Goal: Transaction & Acquisition: Purchase product/service

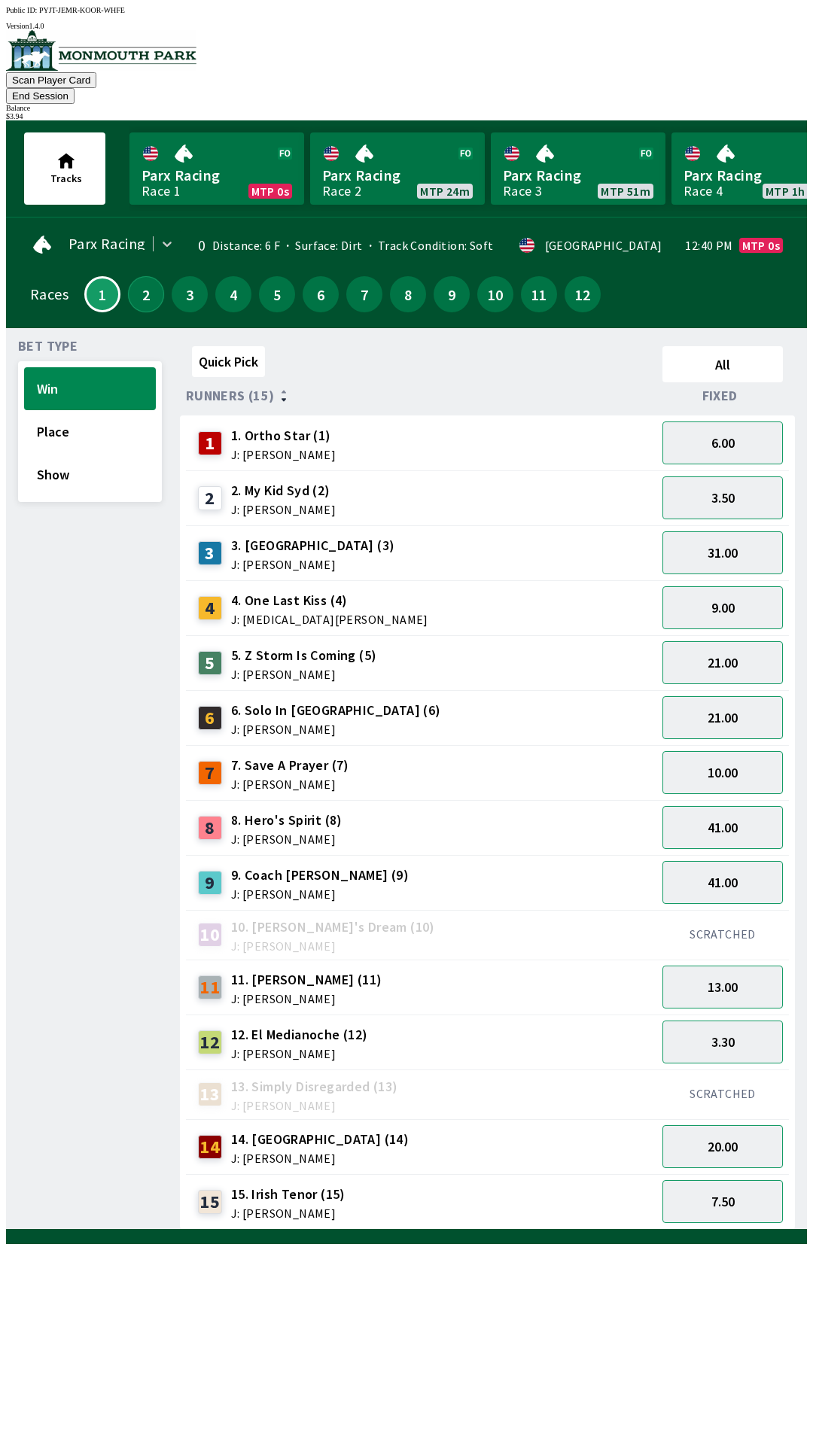
click at [132, 279] on button "2" at bounding box center [146, 294] width 36 height 36
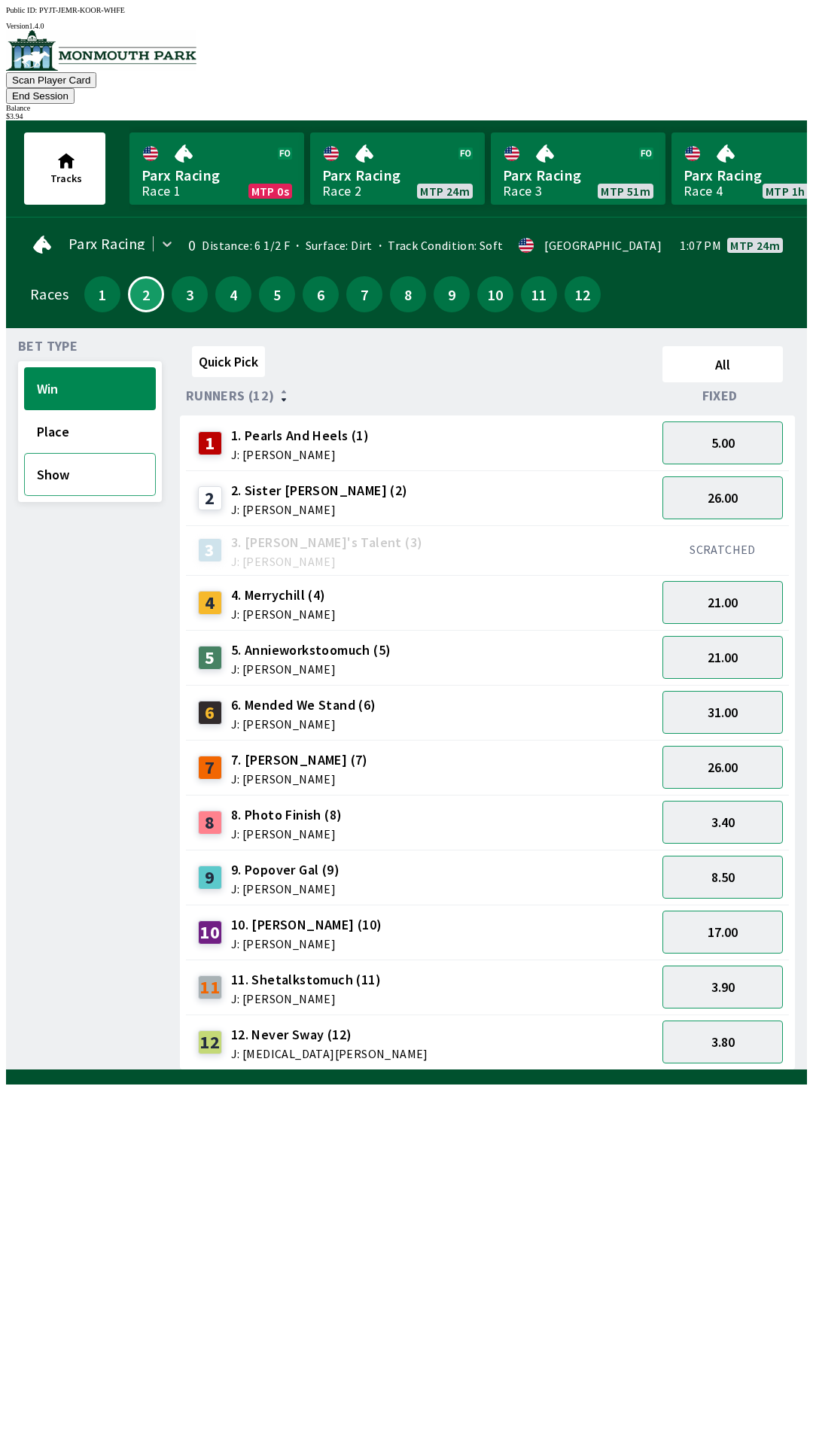
click at [76, 466] on button "Show" at bounding box center [90, 474] width 132 height 43
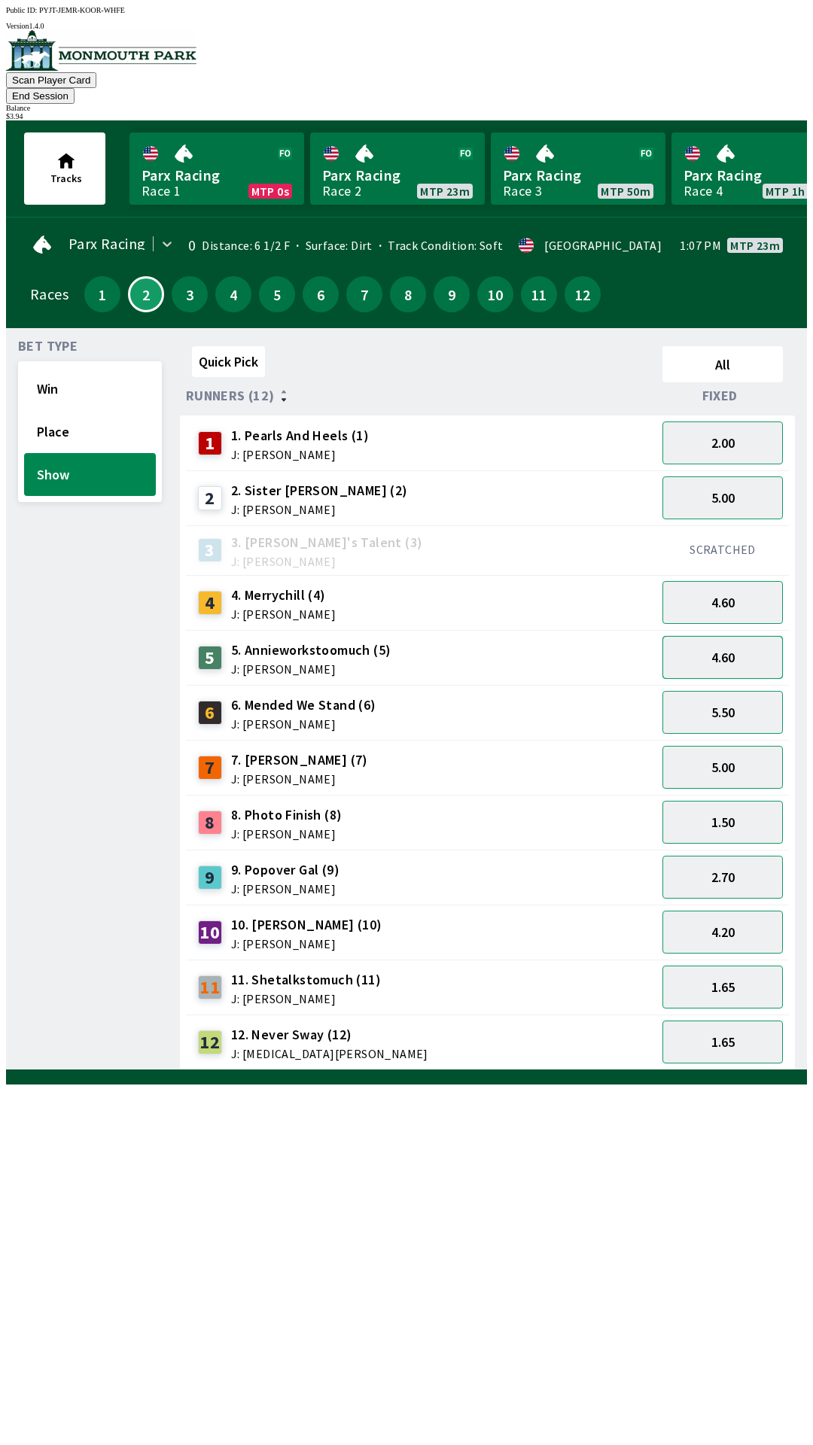
click at [735, 636] on button "4.60" at bounding box center [722, 657] width 120 height 43
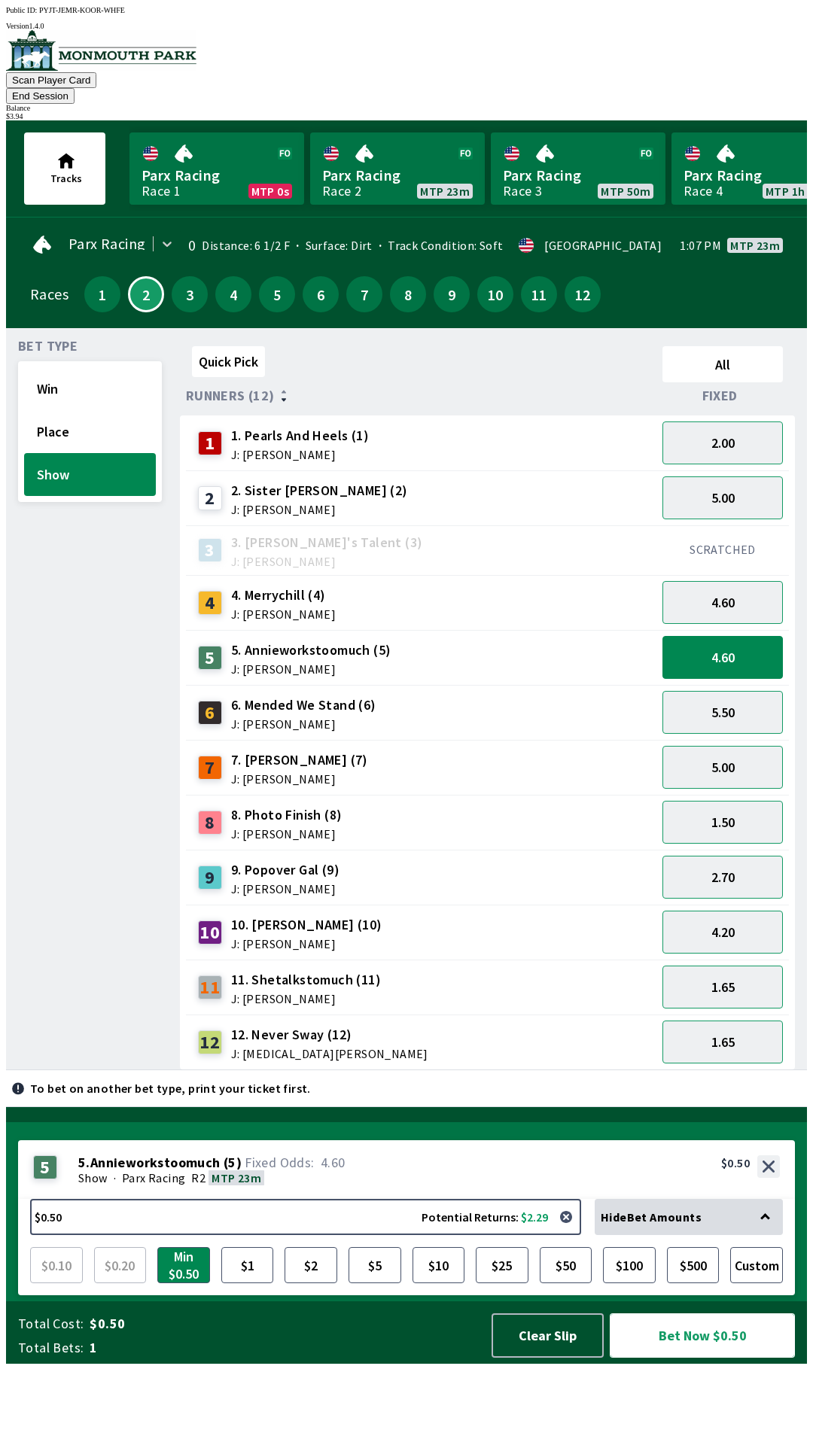
click at [693, 1358] on button "Bet Now $0.50" at bounding box center [702, 1335] width 185 height 44
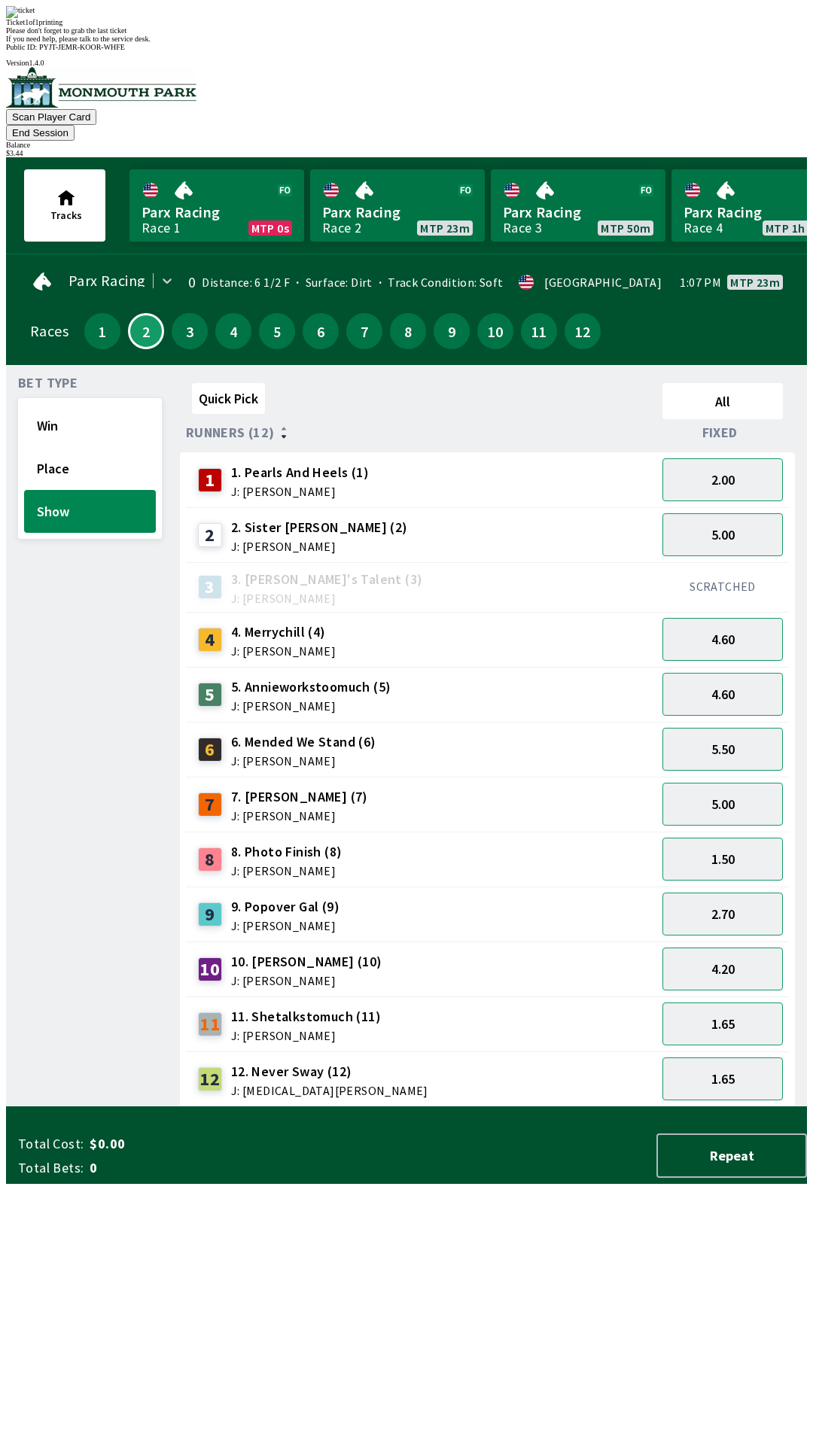
click at [68, 835] on div "Bet Type Win Place Show" at bounding box center [90, 742] width 144 height 730
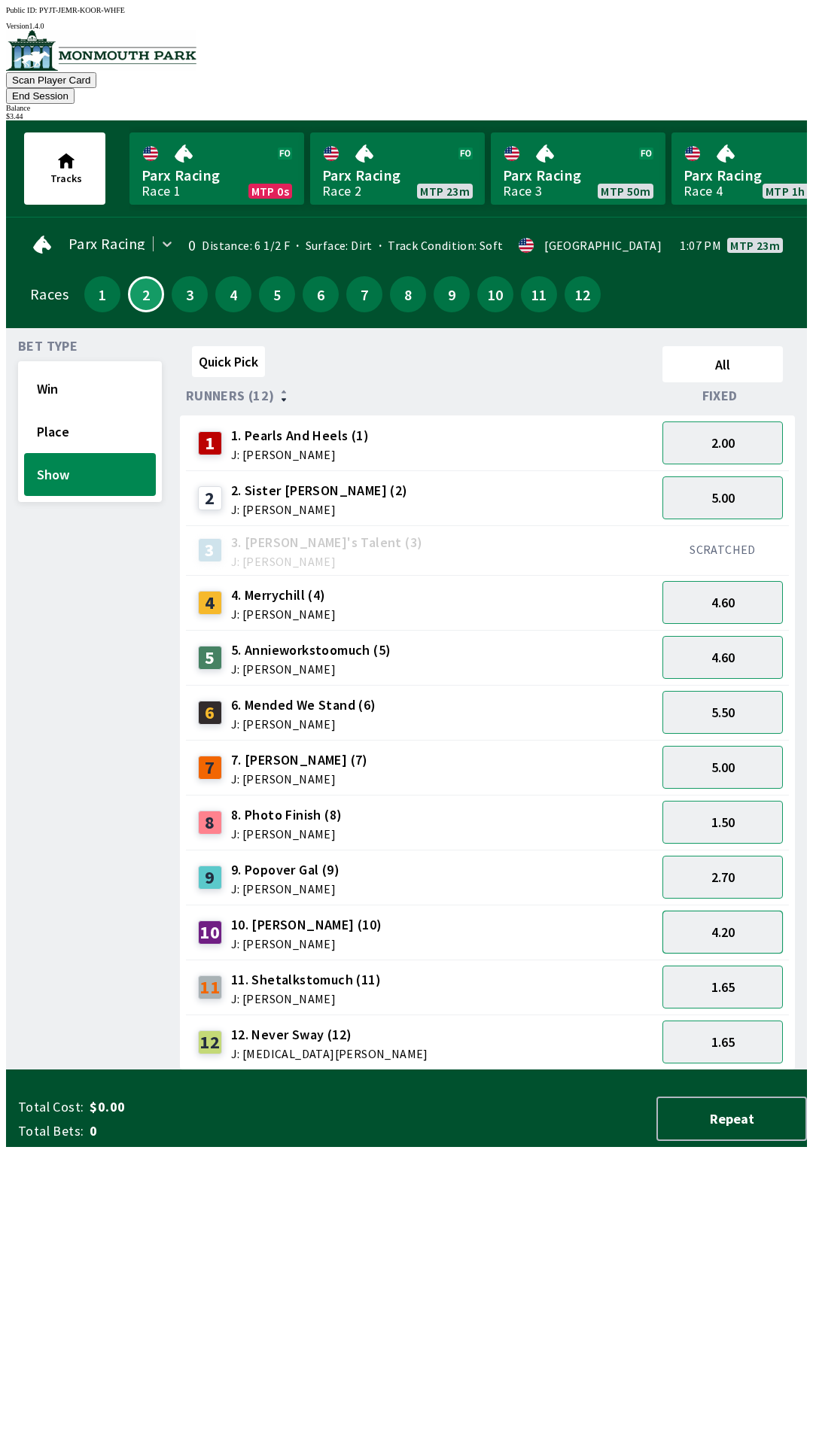
click at [735, 911] on button "4.20" at bounding box center [722, 932] width 120 height 43
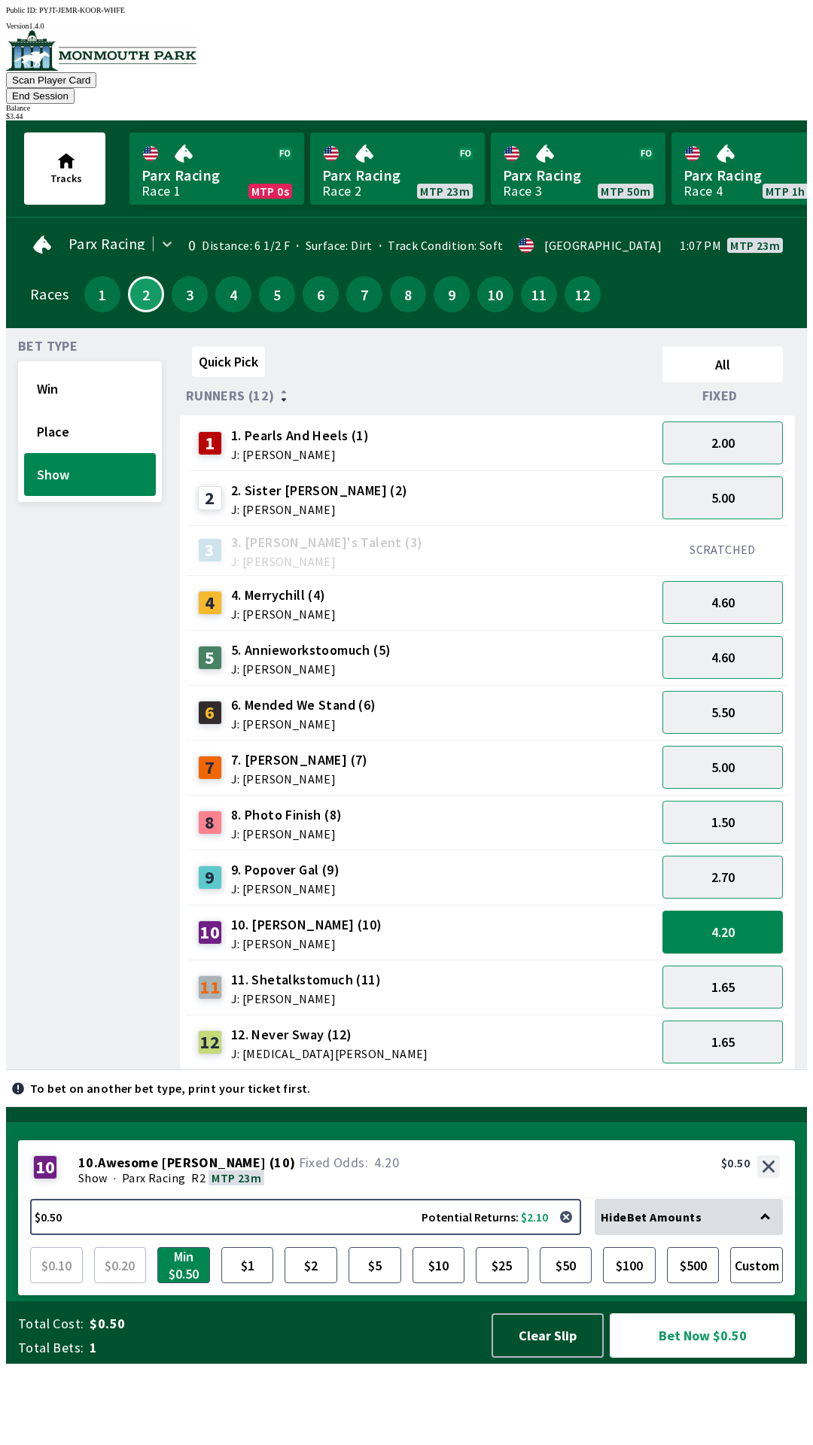
click at [704, 1358] on button "Bet Now $0.50" at bounding box center [702, 1335] width 185 height 44
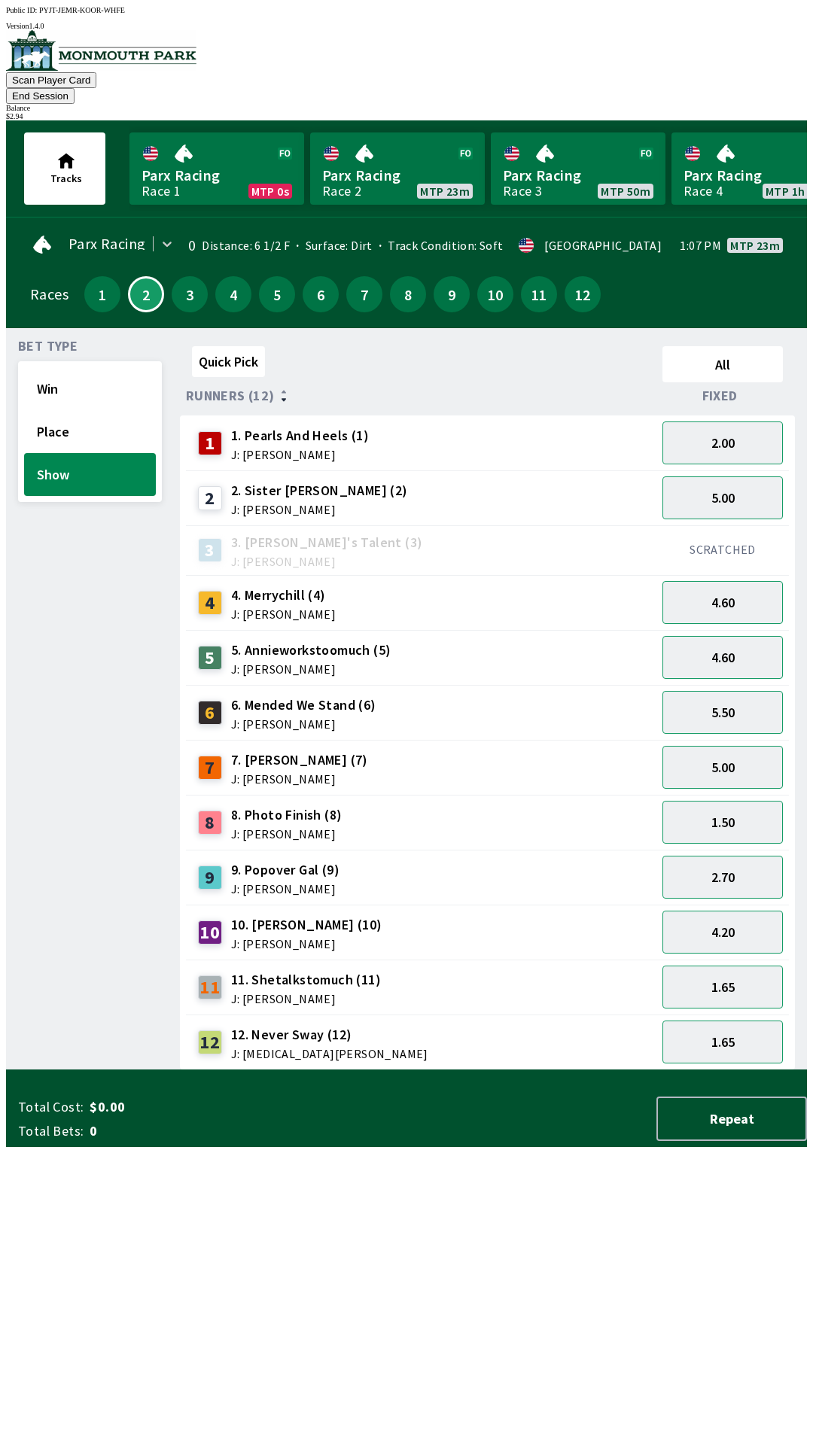
click at [50, 815] on div "Bet Type Win Place Show" at bounding box center [90, 705] width 144 height 730
click at [309, 277] on button "6" at bounding box center [321, 294] width 36 height 36
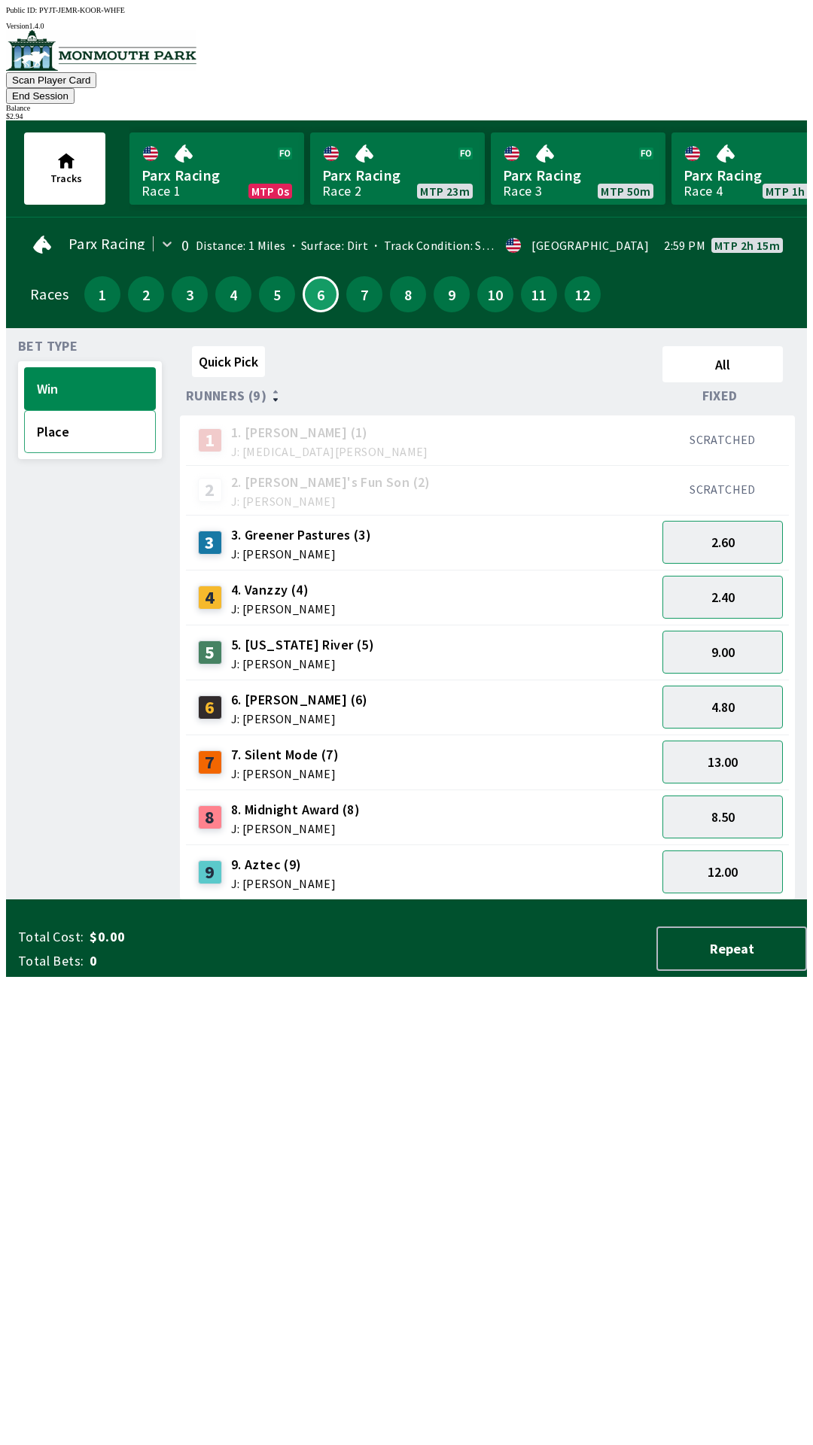
click at [83, 411] on button "Place" at bounding box center [90, 431] width 132 height 43
click at [741, 521] on button "1.50" at bounding box center [722, 542] width 120 height 43
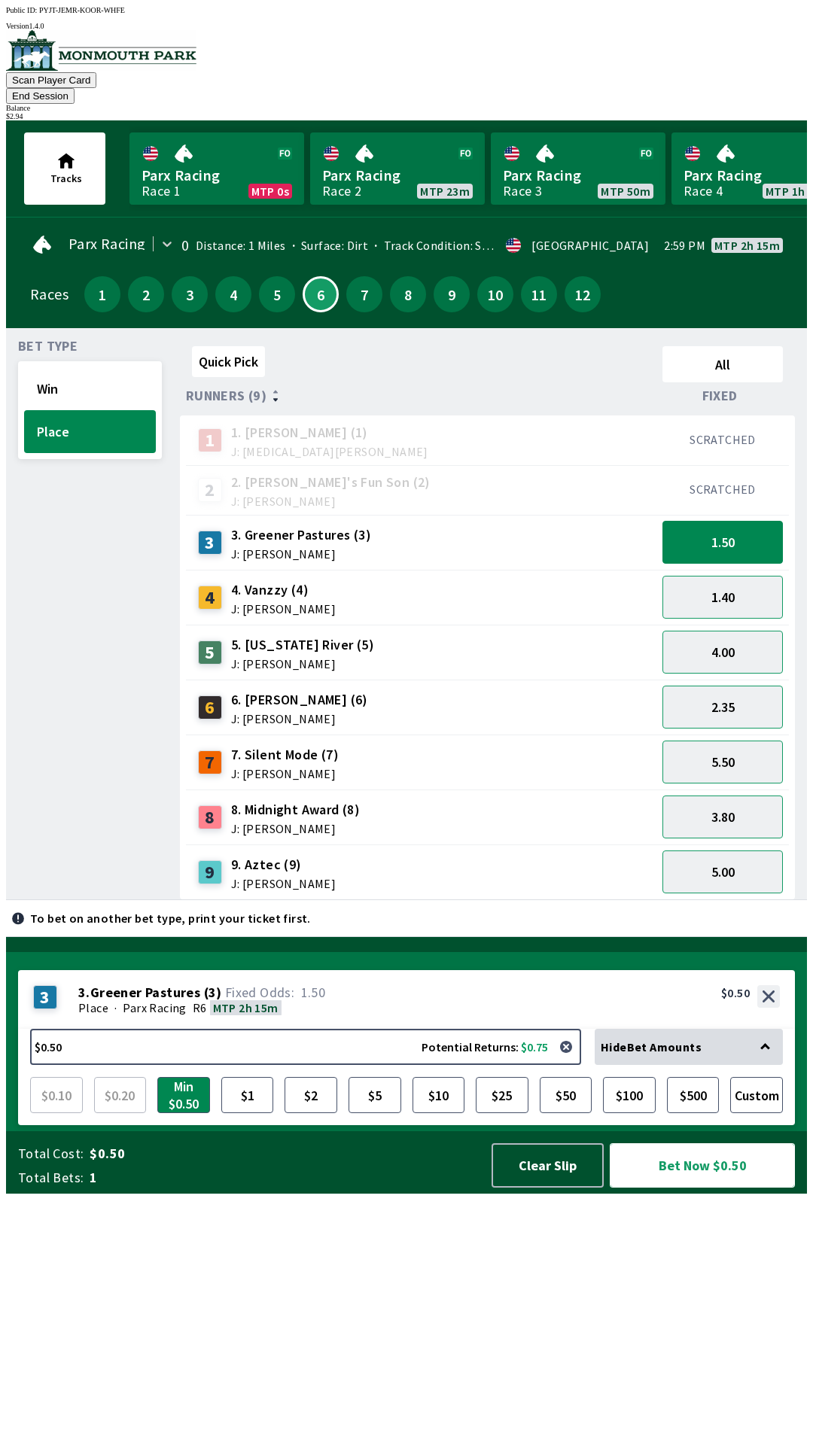
click at [693, 1187] on button "Bet Now $0.50" at bounding box center [702, 1165] width 185 height 44
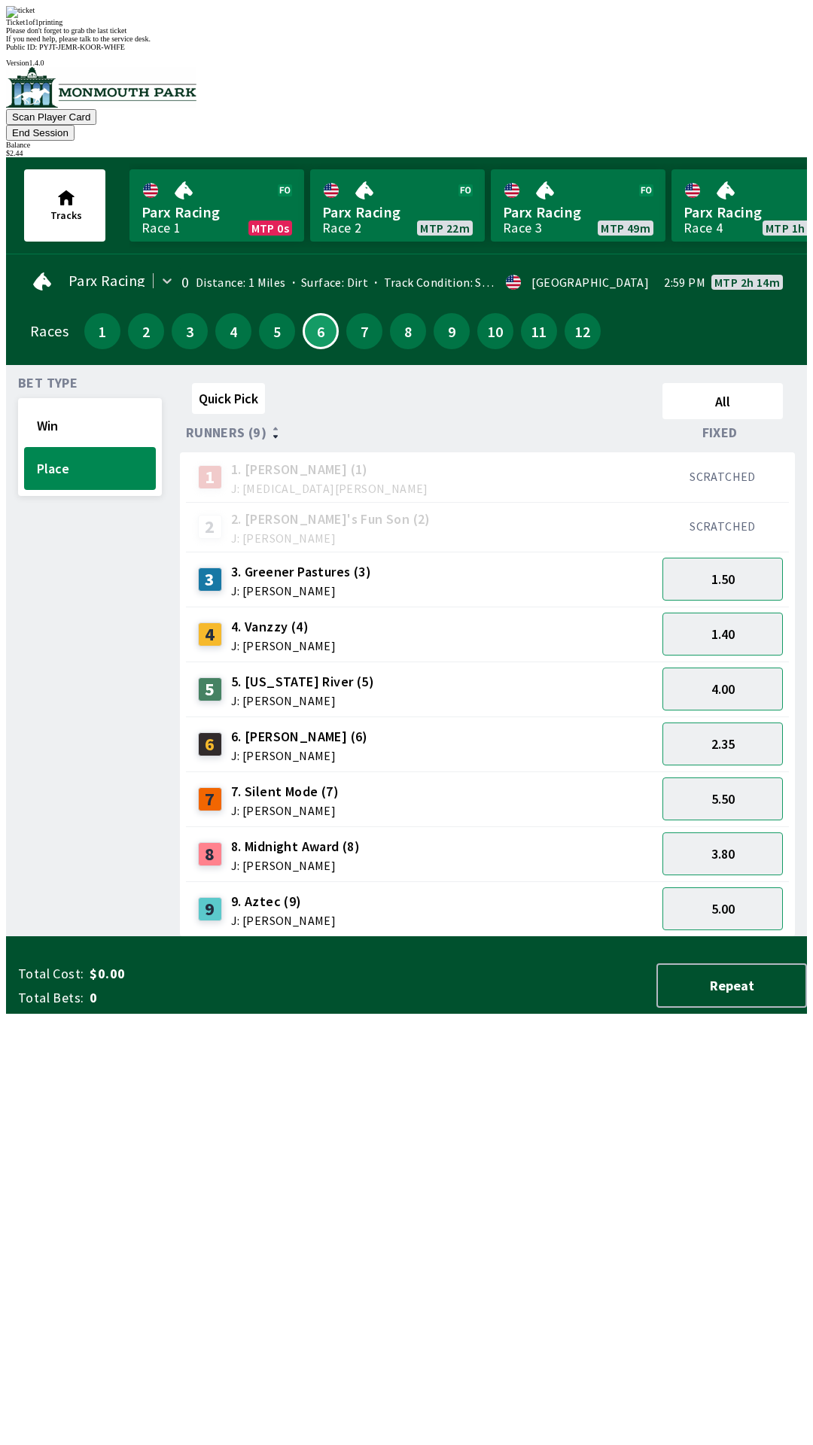
click at [60, 760] on div "Bet Type Win Place" at bounding box center [90, 657] width 144 height 560
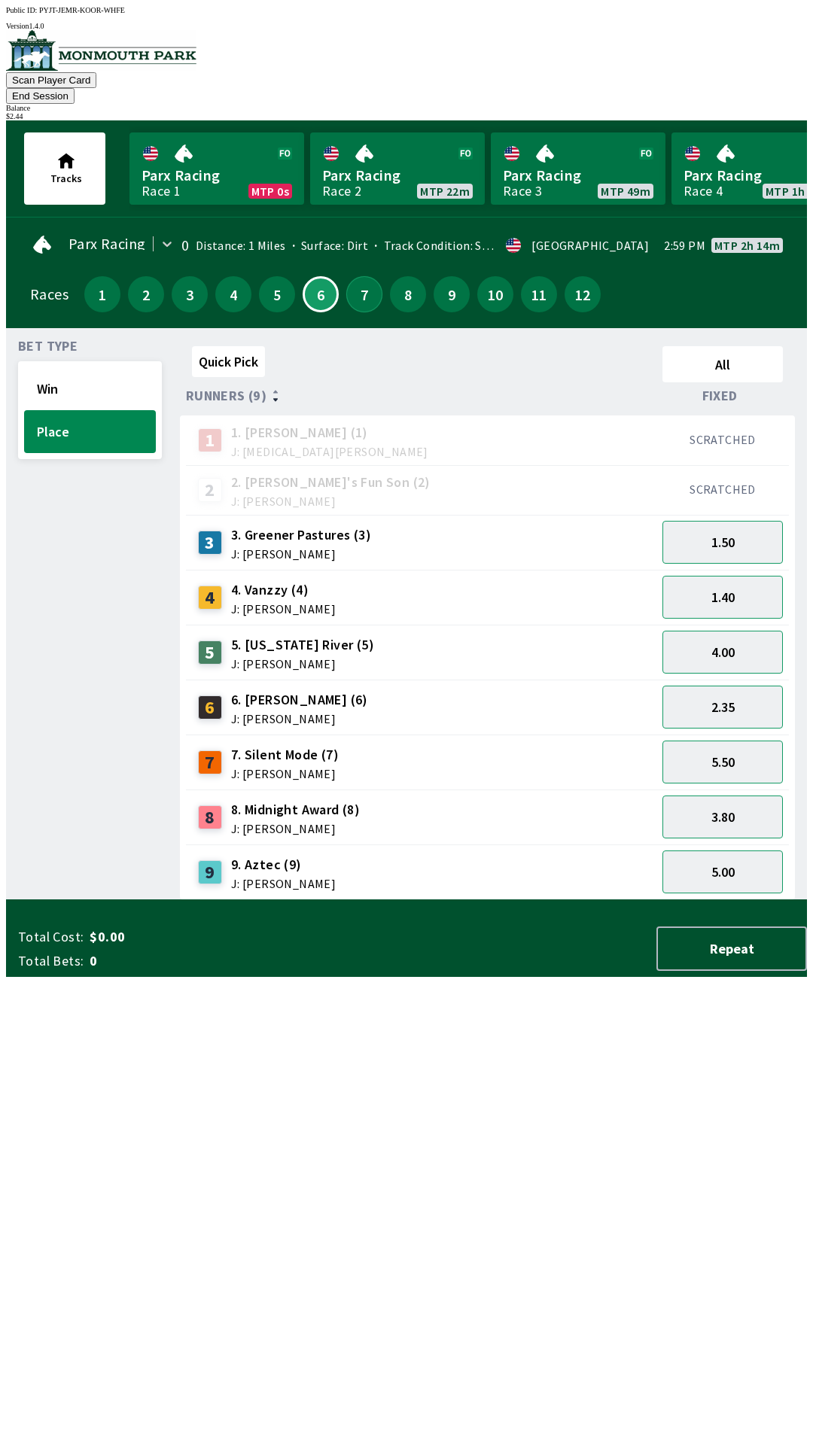
click at [355, 281] on button "7" at bounding box center [364, 294] width 36 height 36
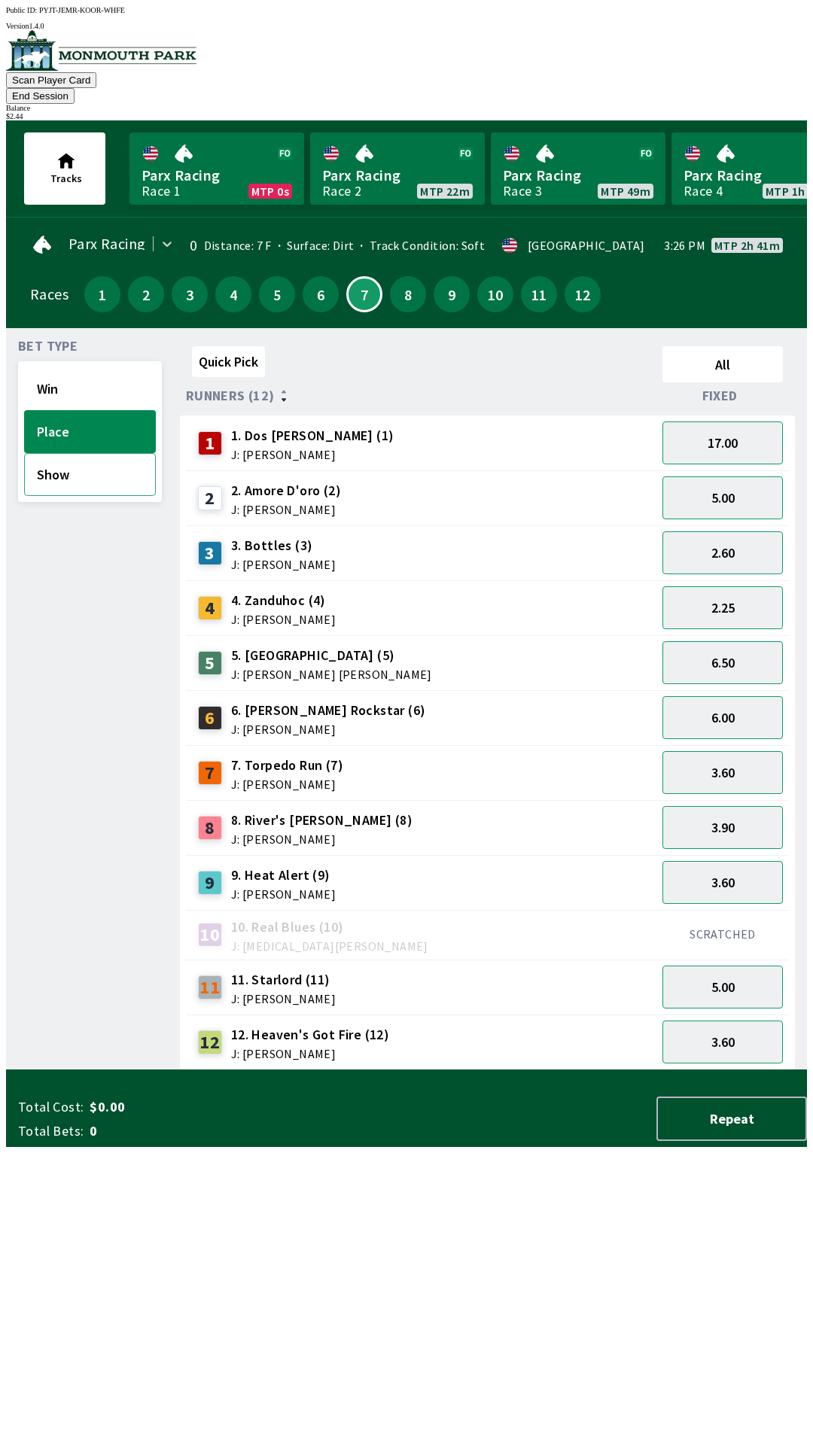
click at [54, 458] on button "Show" at bounding box center [90, 474] width 132 height 43
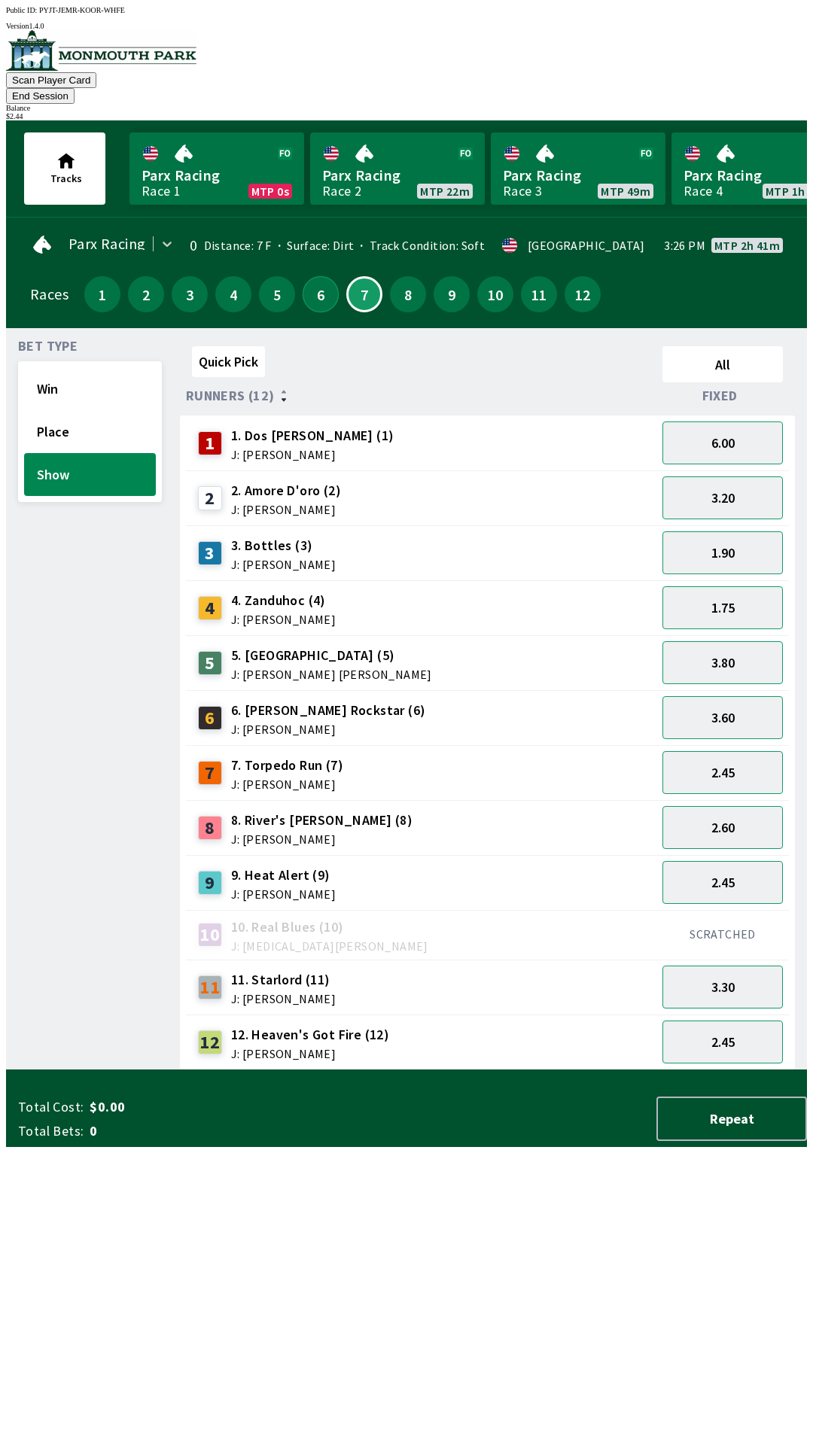
click at [303, 276] on button "6" at bounding box center [321, 294] width 36 height 36
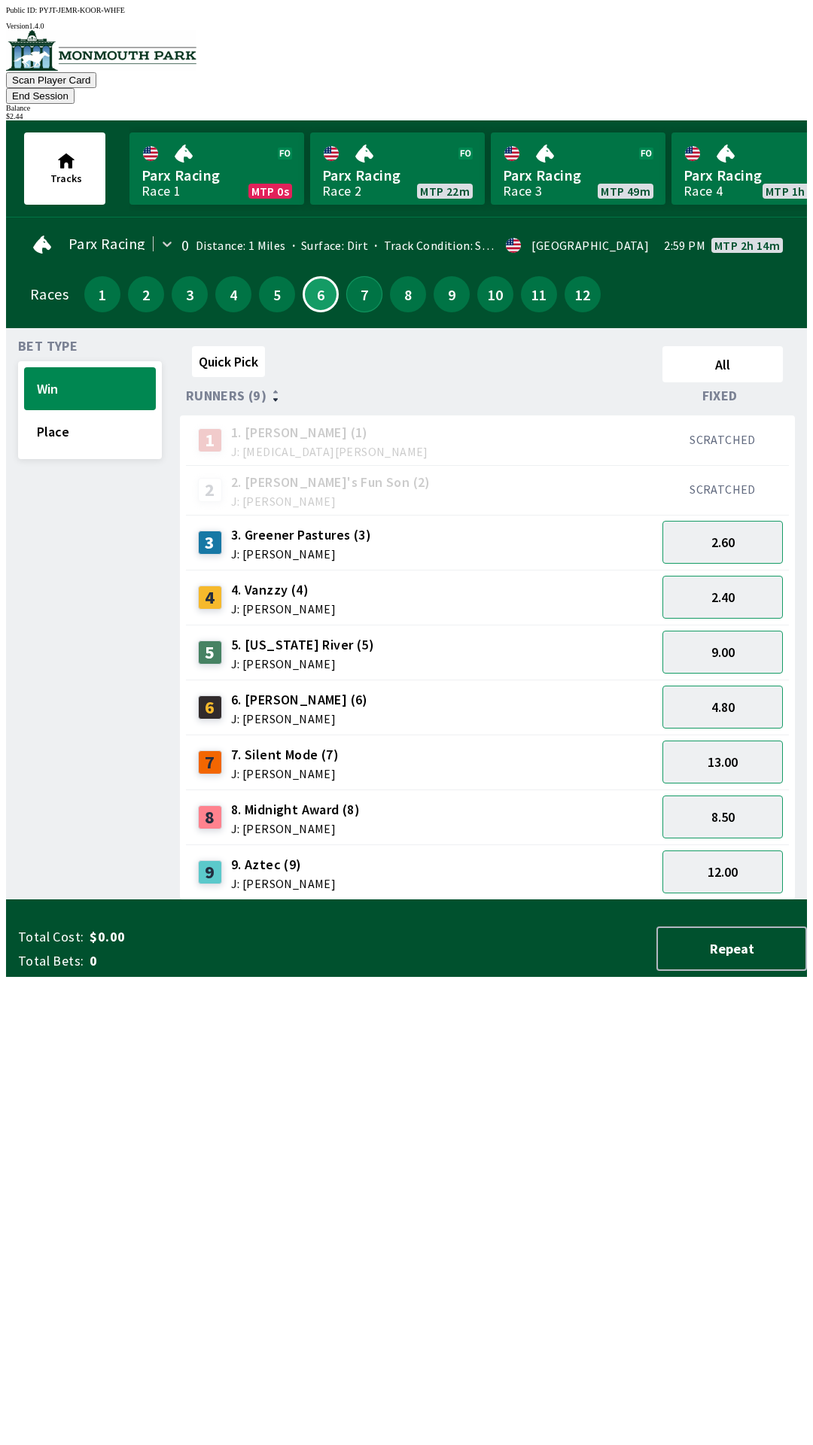
click at [353, 284] on button "7" at bounding box center [364, 294] width 36 height 36
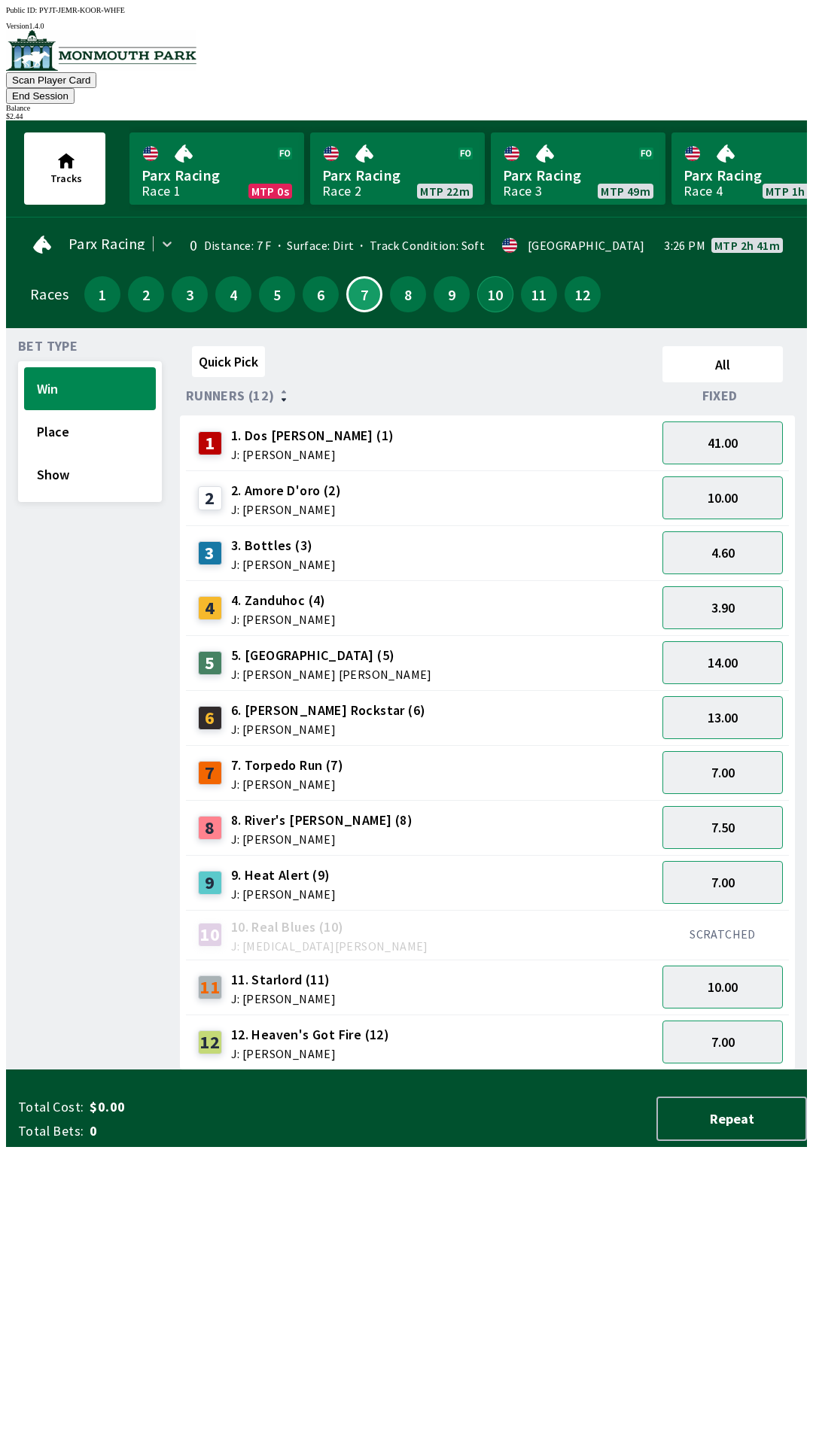
click at [485, 276] on button "10" at bounding box center [495, 294] width 36 height 36
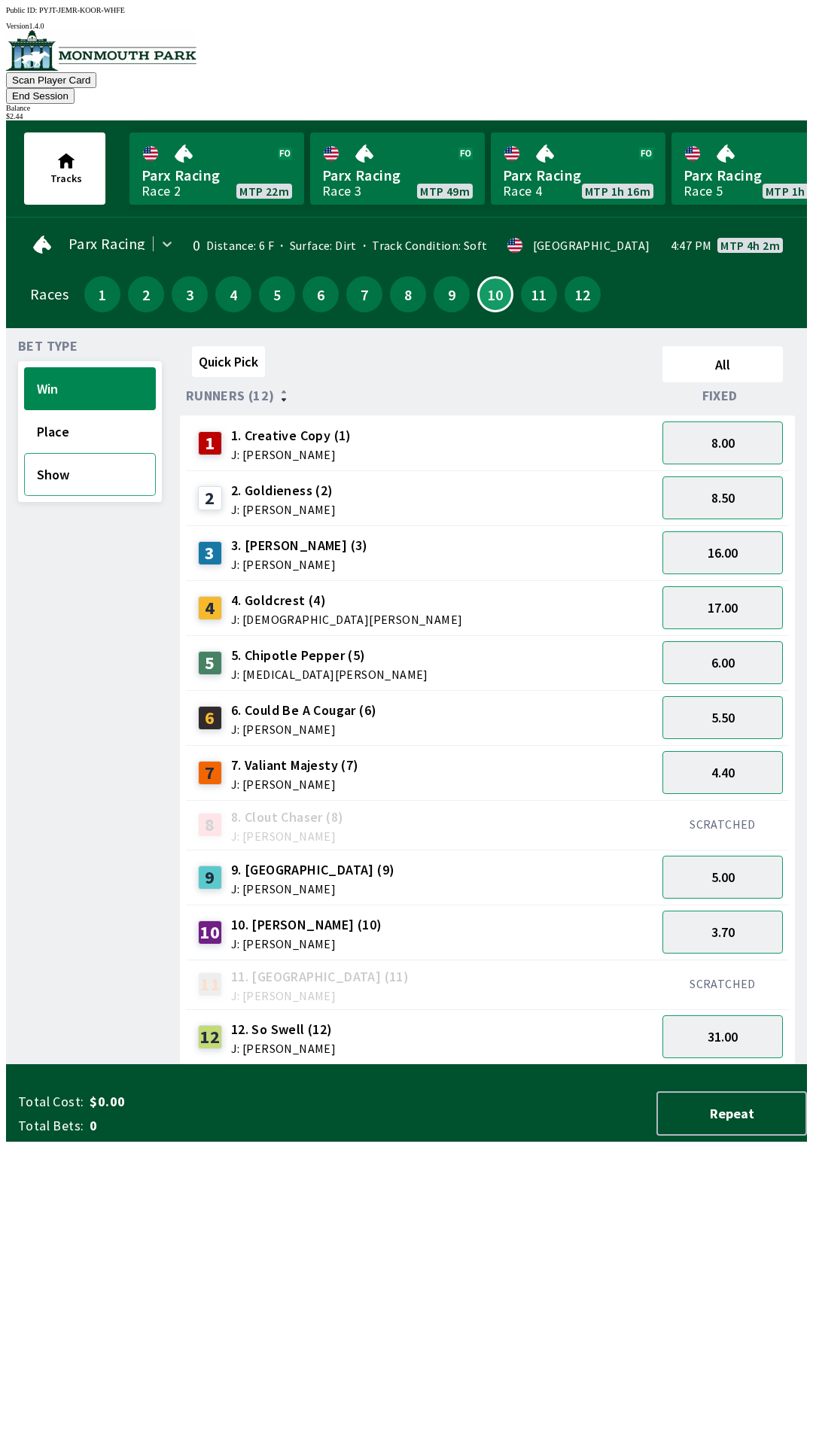
click at [56, 460] on button "Show" at bounding box center [90, 474] width 132 height 43
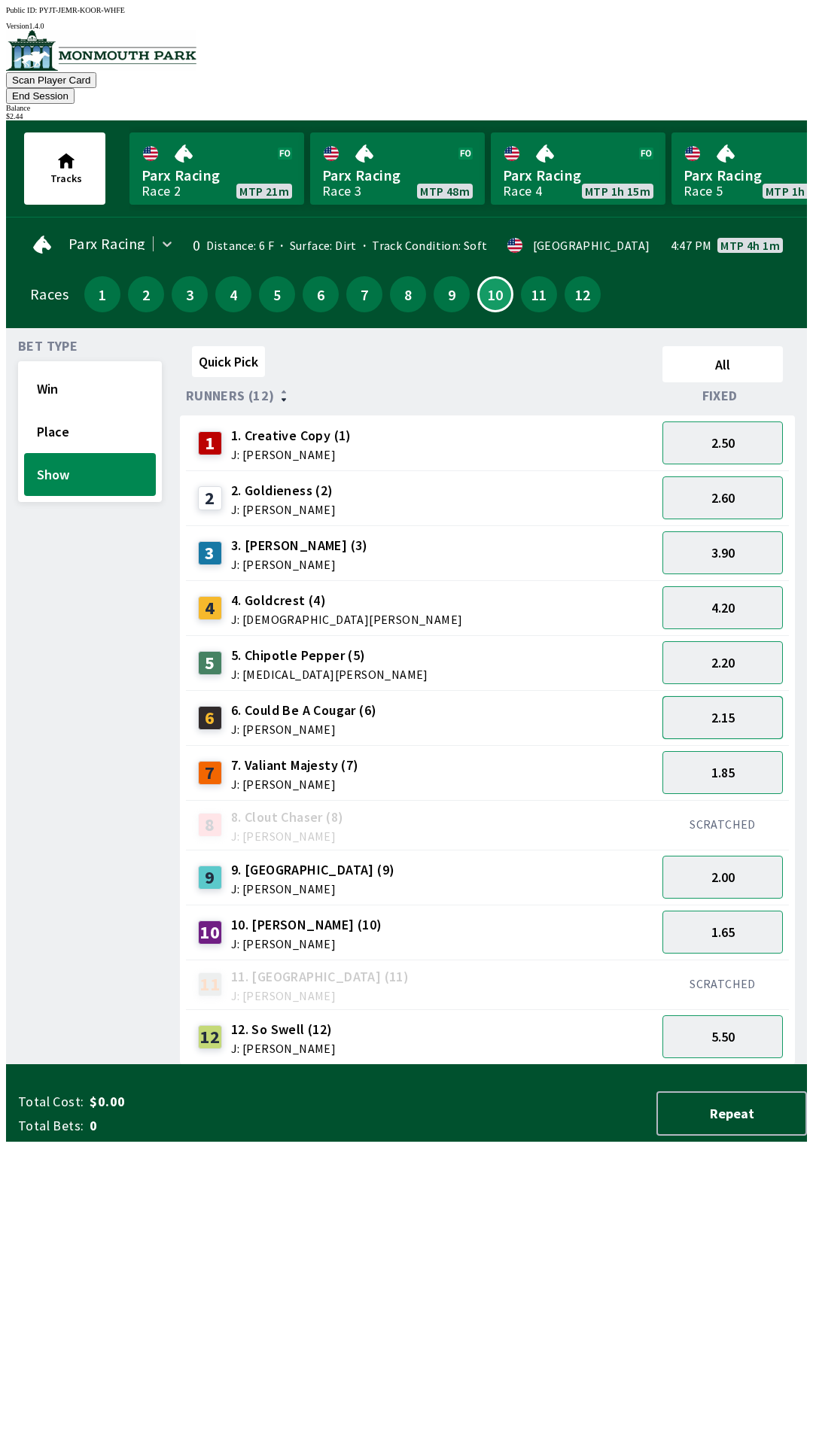
click at [727, 696] on button "2.15" at bounding box center [722, 717] width 120 height 43
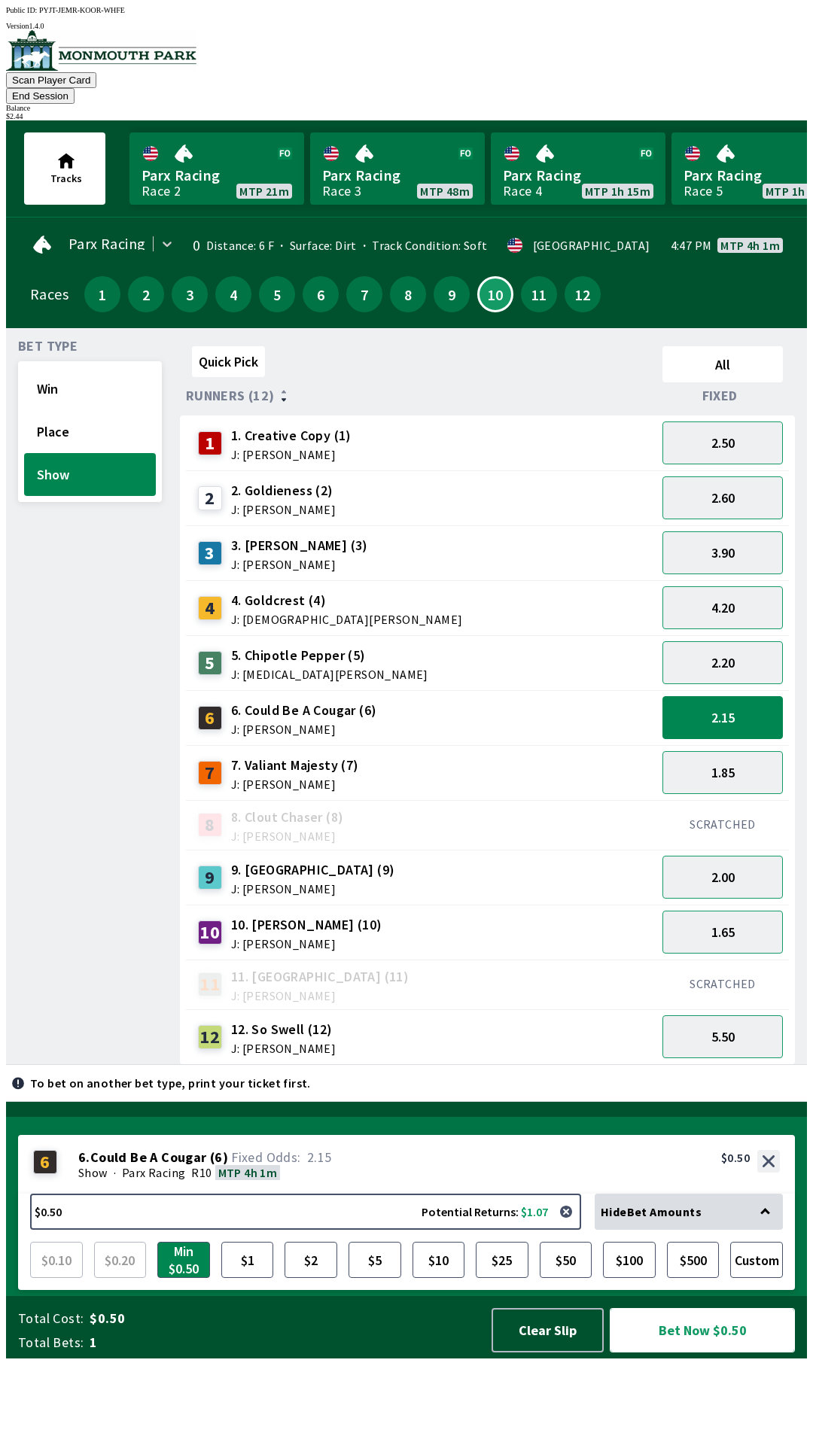
click at [685, 1352] on button "Bet Now $0.50" at bounding box center [702, 1330] width 185 height 44
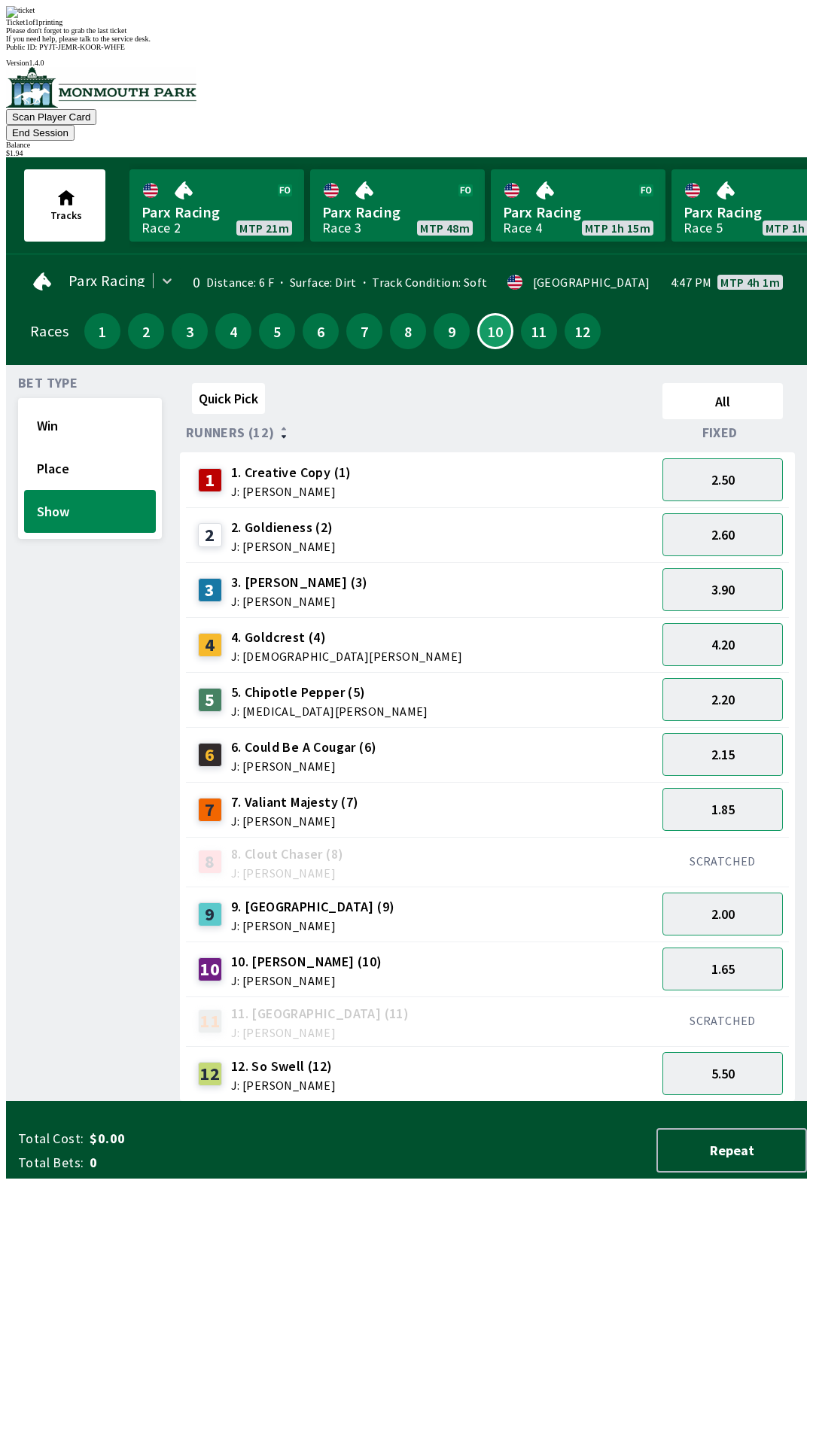
click at [58, 654] on div "Bet Type Win Place Show" at bounding box center [90, 739] width 144 height 725
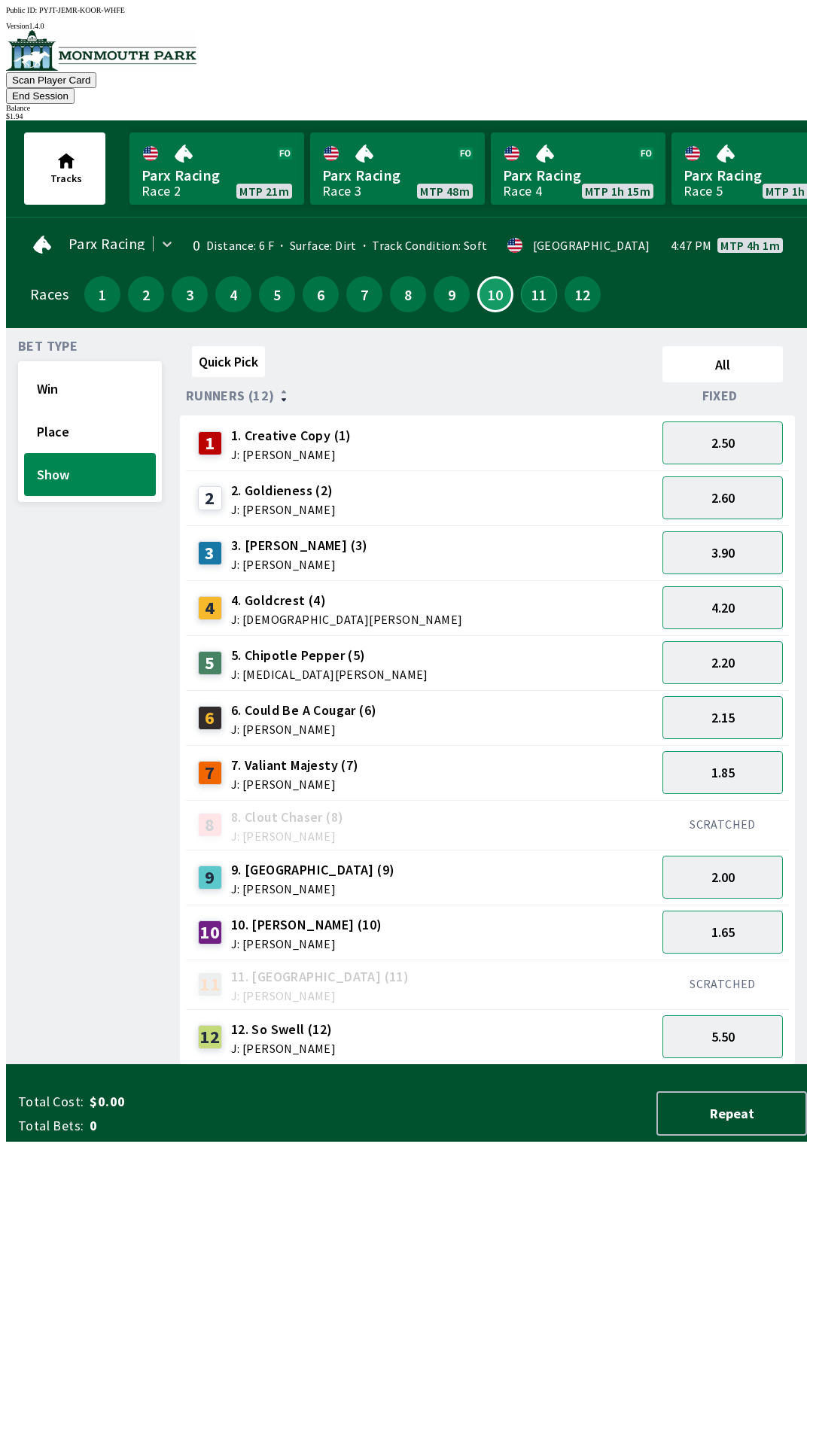
click at [534, 278] on button "11" at bounding box center [539, 294] width 36 height 36
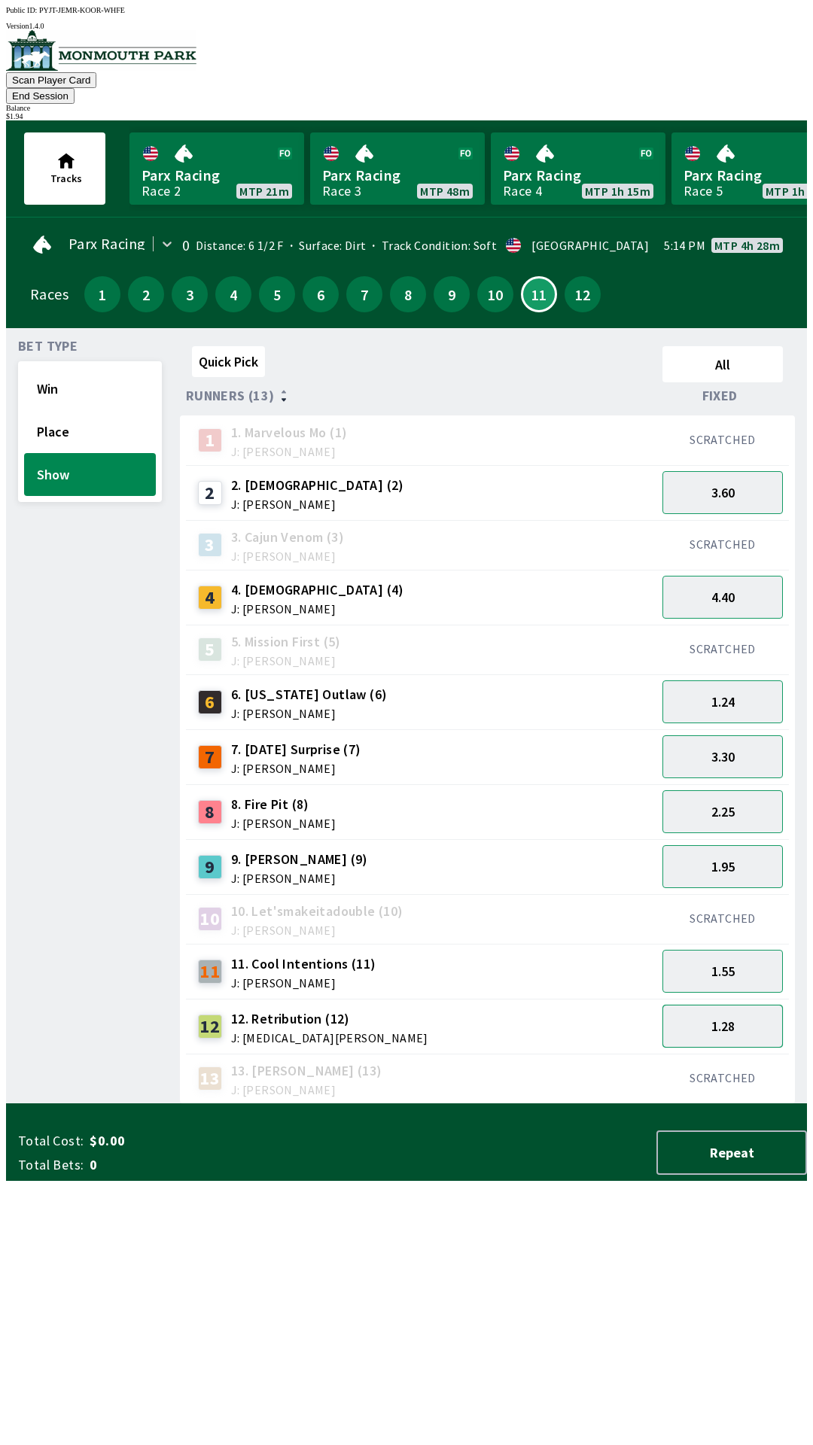
click at [746, 1005] on button "1.28" at bounding box center [722, 1026] width 120 height 43
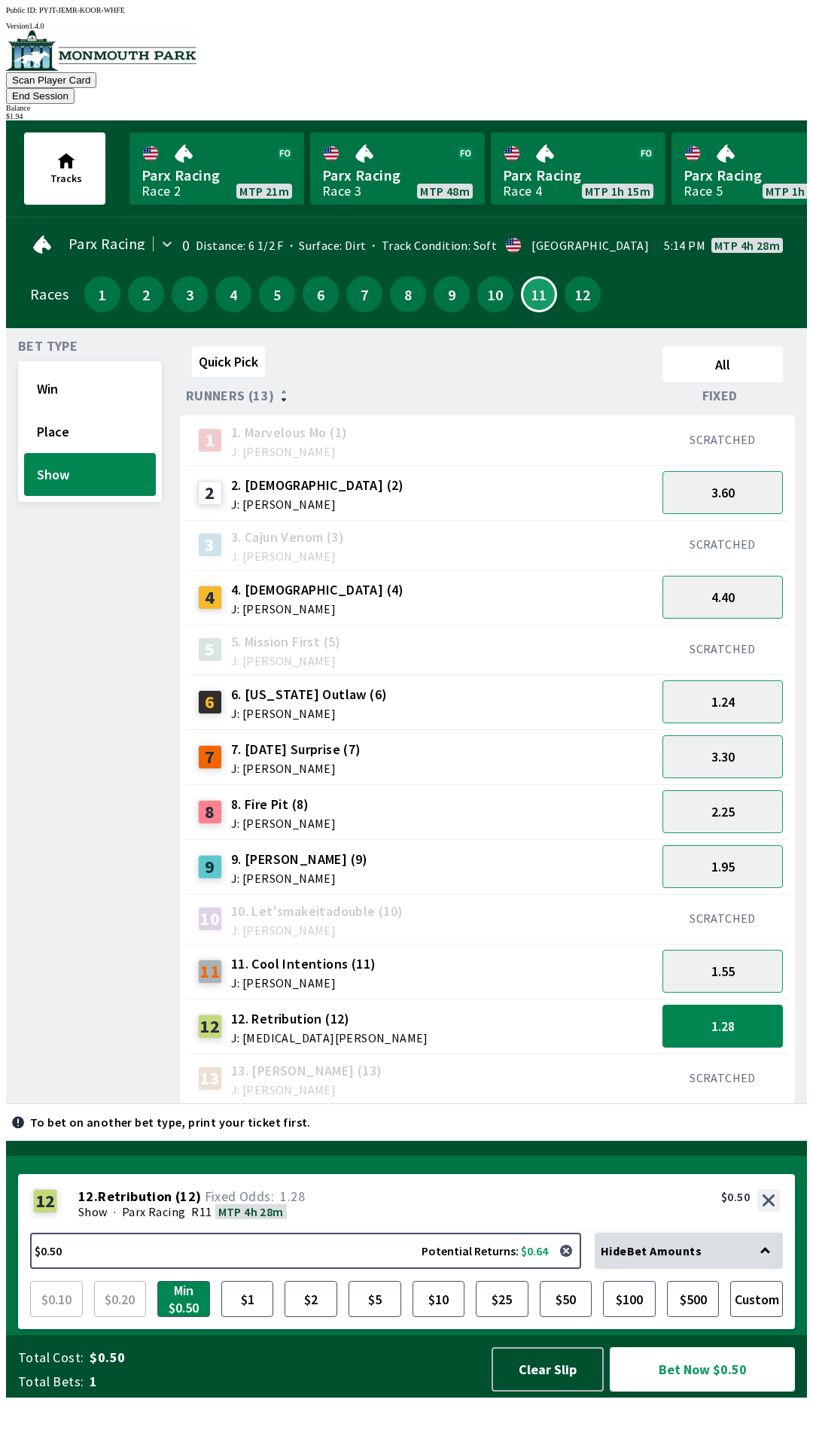
click at [709, 1391] on button "Bet Now $0.50" at bounding box center [702, 1369] width 185 height 44
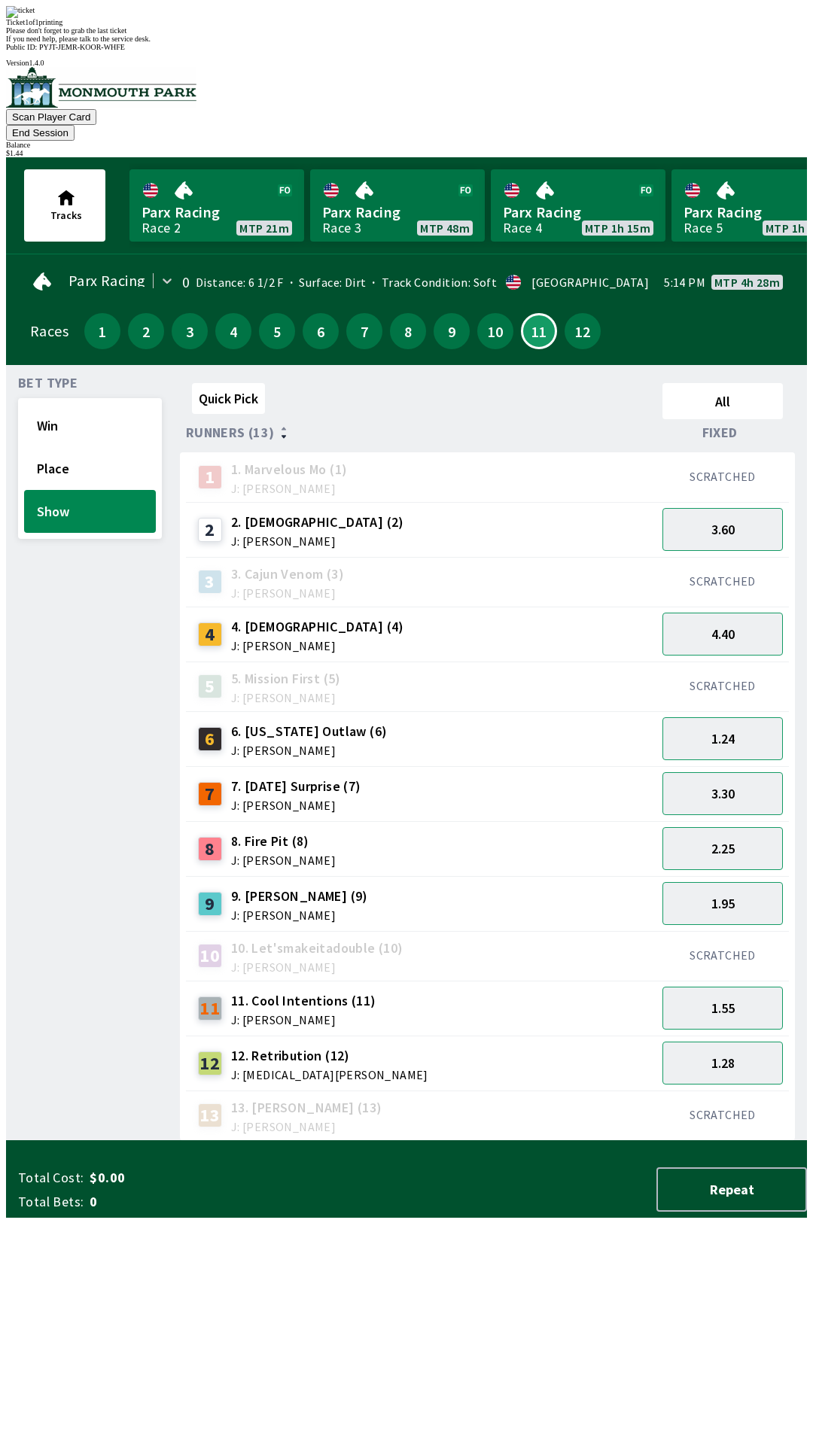
click at [60, 686] on div "Bet Type Win Place Show" at bounding box center [90, 759] width 144 height 764
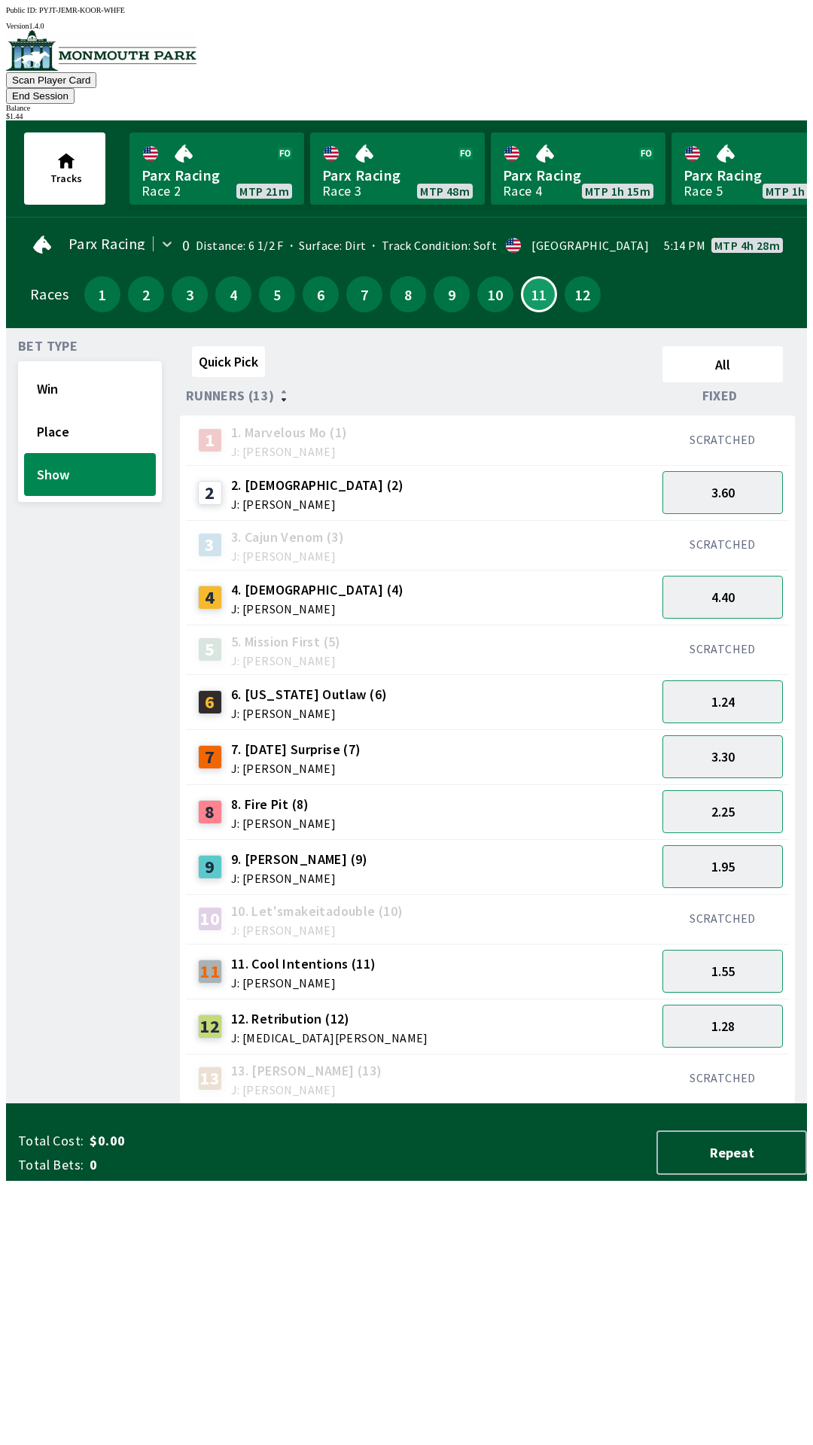
click at [74, 88] on button "End Session" at bounding box center [40, 96] width 68 height 16
